Goal: Check status

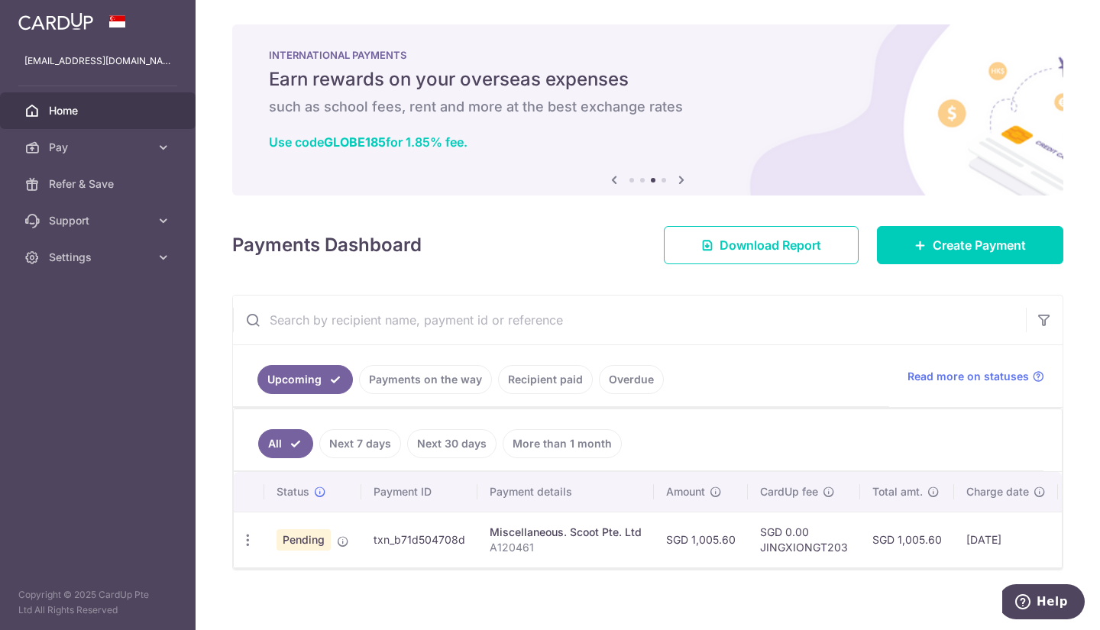
scroll to position [20, 0]
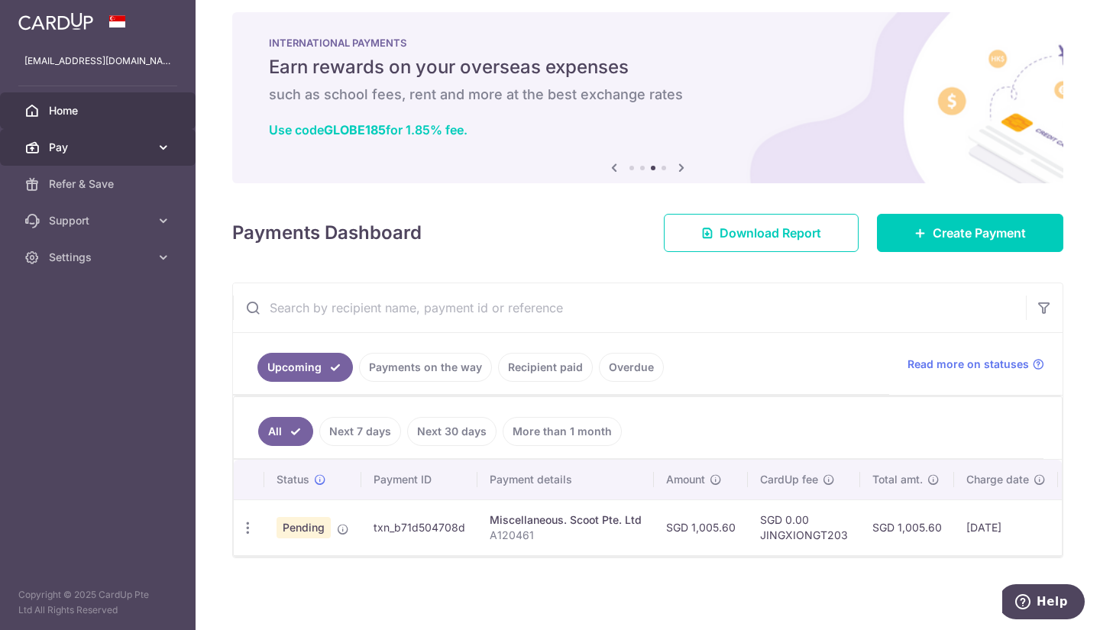
click at [66, 152] on span "Pay" at bounding box center [99, 147] width 101 height 15
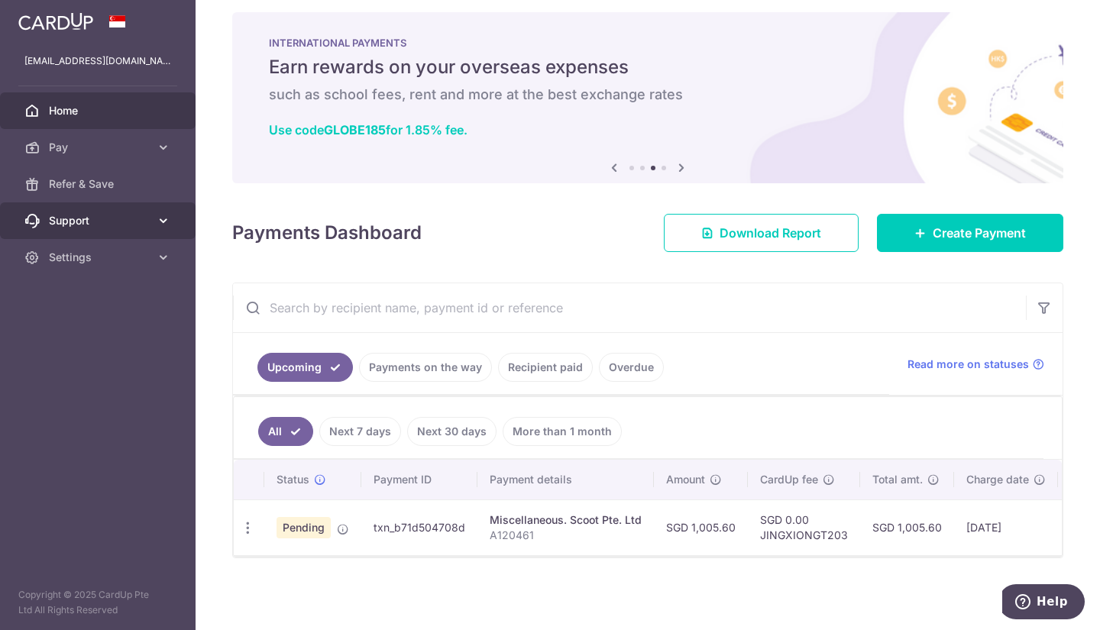
click at [106, 225] on span "Support" at bounding box center [99, 220] width 101 height 15
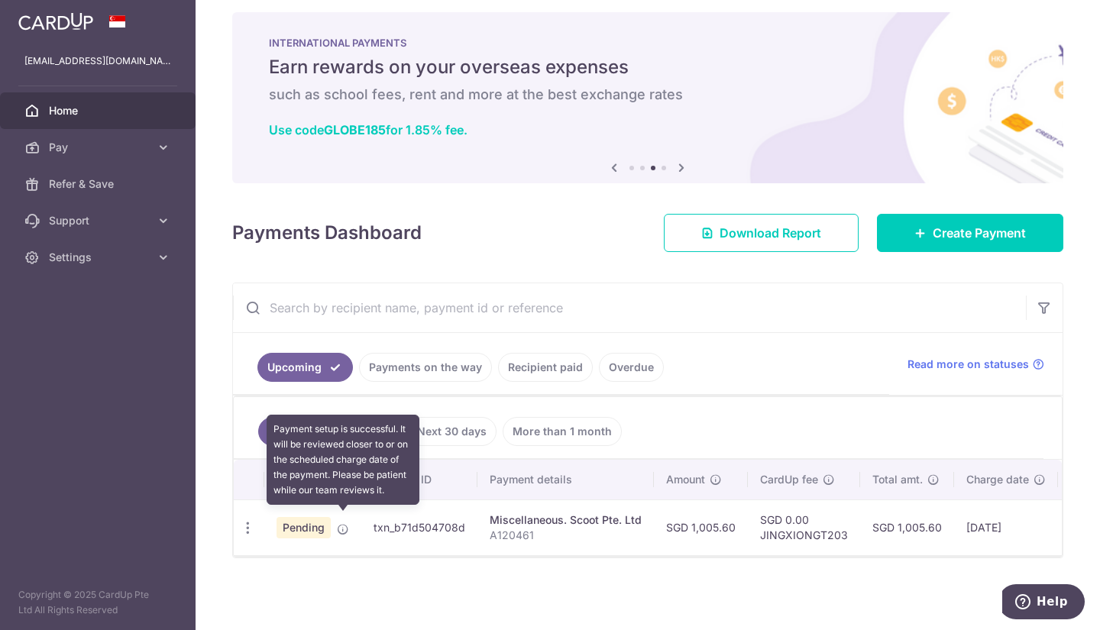
click at [347, 523] on icon at bounding box center [343, 529] width 12 height 12
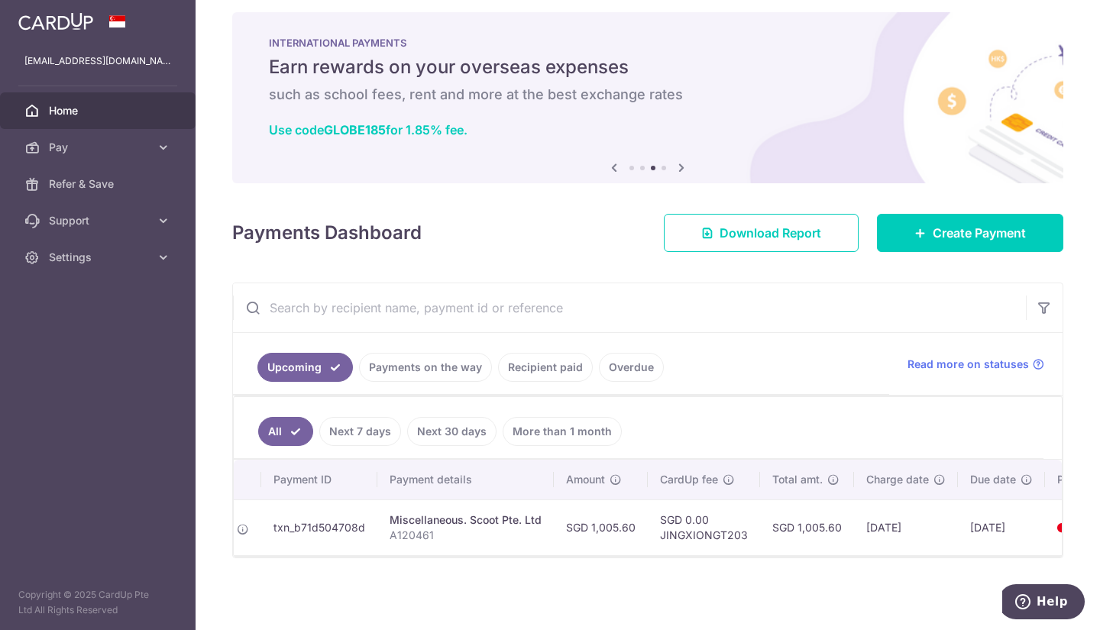
scroll to position [0, 194]
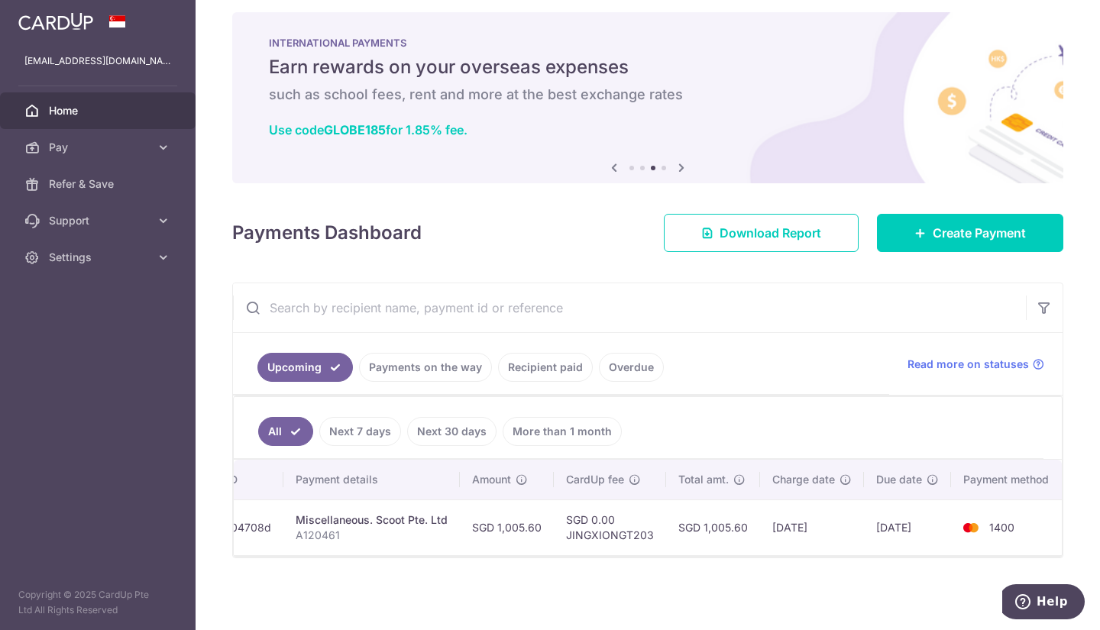
click at [989, 521] on span "1400" at bounding box center [1001, 527] width 25 height 13
drag, startPoint x: 982, startPoint y: 519, endPoint x: 615, endPoint y: 528, distance: 366.7
click at [615, 528] on tr "Update payment Cancel payment Pending txn_b71d504708d Miscellaneous. Scoot Pte.…" at bounding box center [553, 528] width 1027 height 56
click at [615, 528] on td "SGD 0.00 JINGXIONGT203" at bounding box center [610, 528] width 112 height 56
click at [613, 529] on td "SGD 0.00 JINGXIONGT203" at bounding box center [610, 528] width 112 height 56
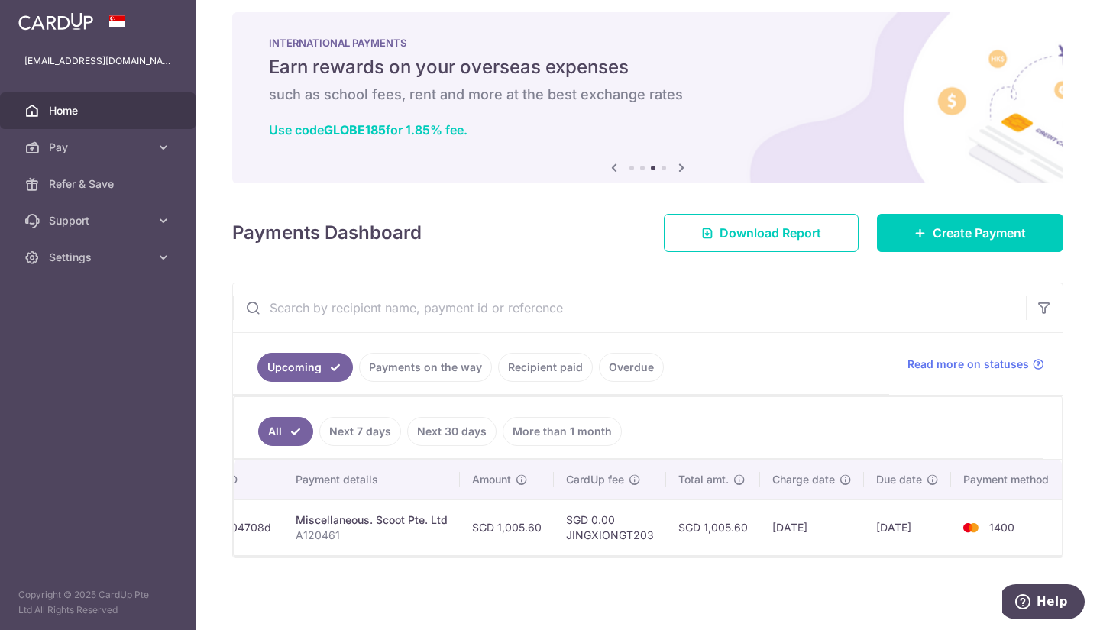
scroll to position [20, 0]
click at [406, 354] on link "Payments on the way" at bounding box center [425, 367] width 133 height 29
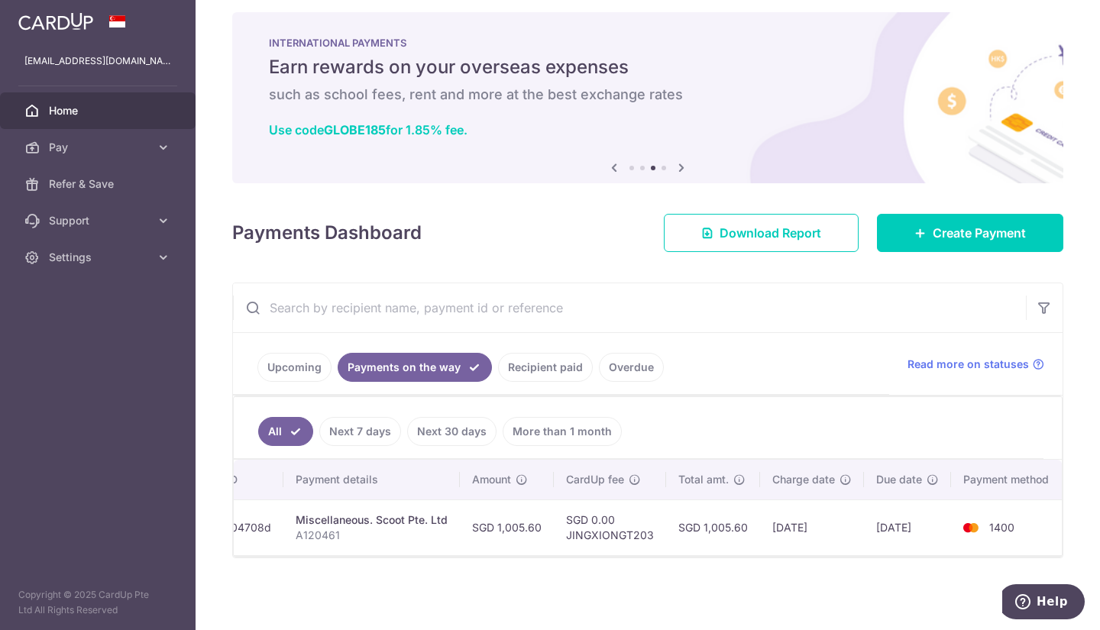
click at [561, 360] on link "Recipient paid" at bounding box center [545, 367] width 95 height 29
